Goal: Task Accomplishment & Management: Manage account settings

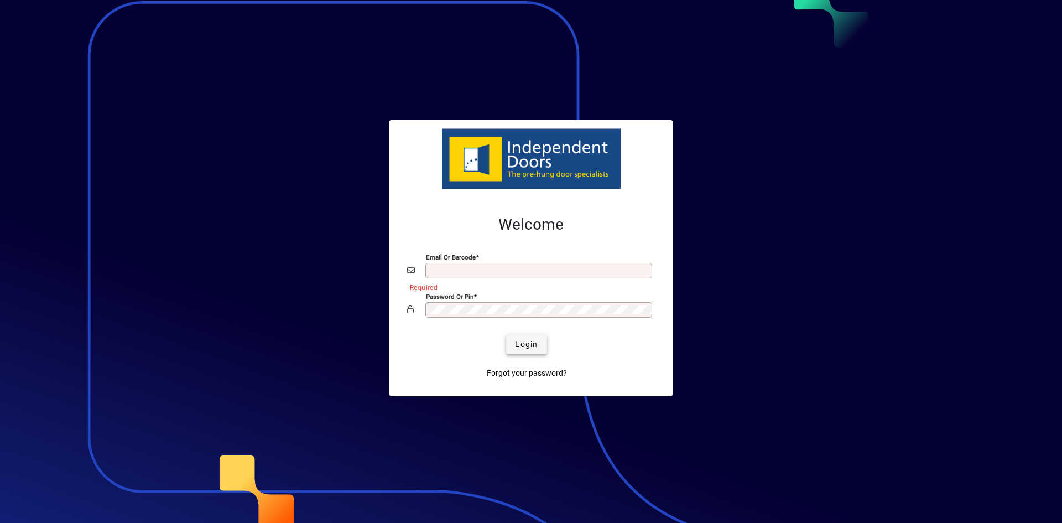
type input "**********"
click at [518, 348] on span "Login" at bounding box center [526, 345] width 23 height 12
